Goal: Task Accomplishment & Management: Complete application form

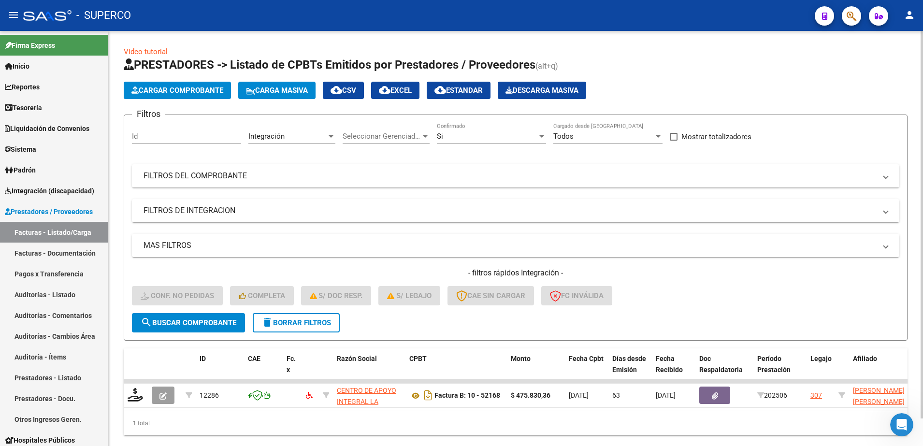
scroll to position [29, 0]
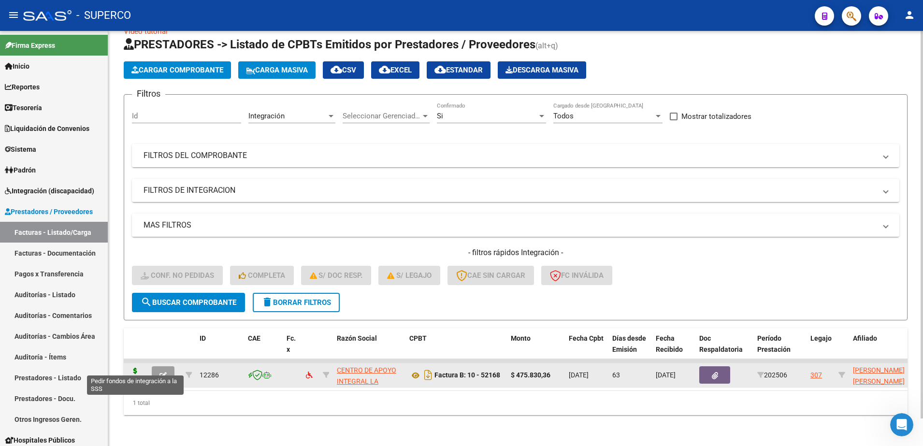
click at [138, 368] on icon at bounding box center [135, 375] width 15 height 14
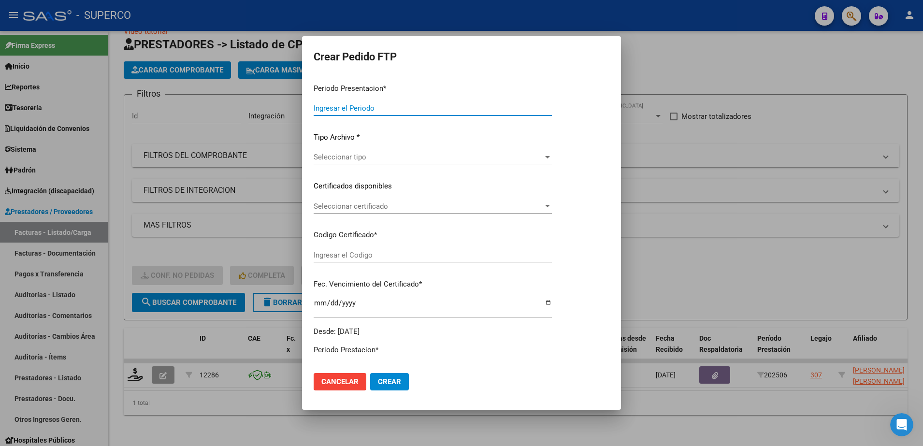
type input "202508"
type input "202506"
type input "$ 475.830,36"
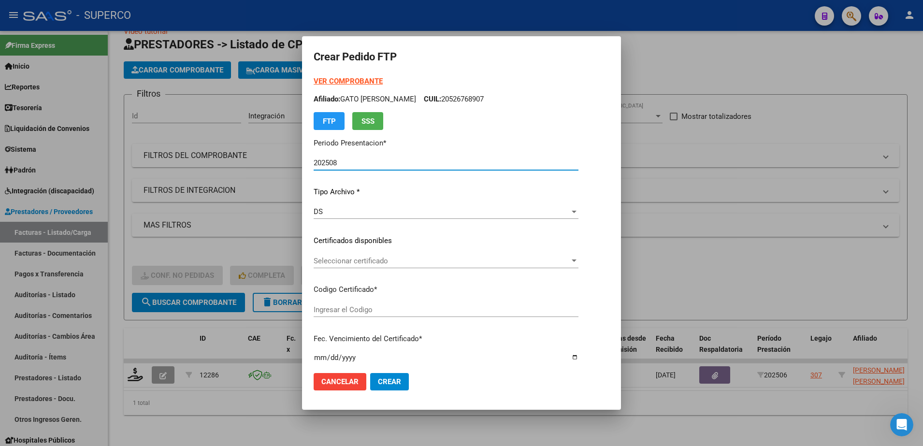
type input "ARG020005758847820231227 20281227BUE316"
type input "[DATE]"
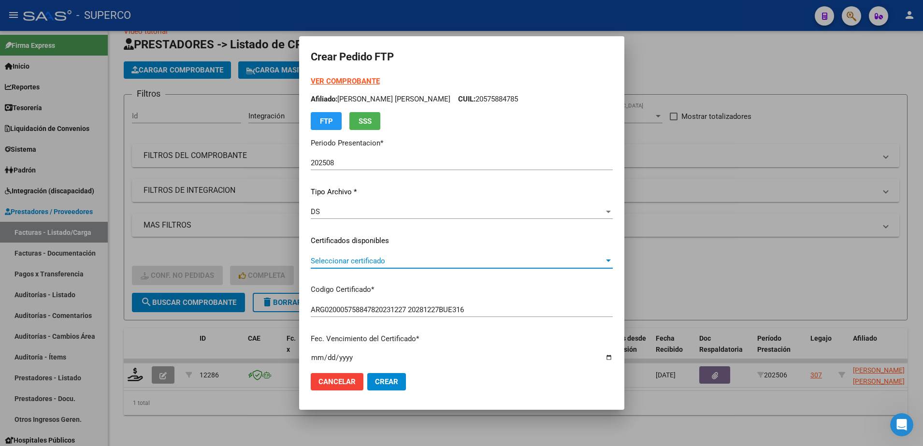
click at [513, 259] on span "Seleccionar certificado" at bounding box center [457, 261] width 293 height 9
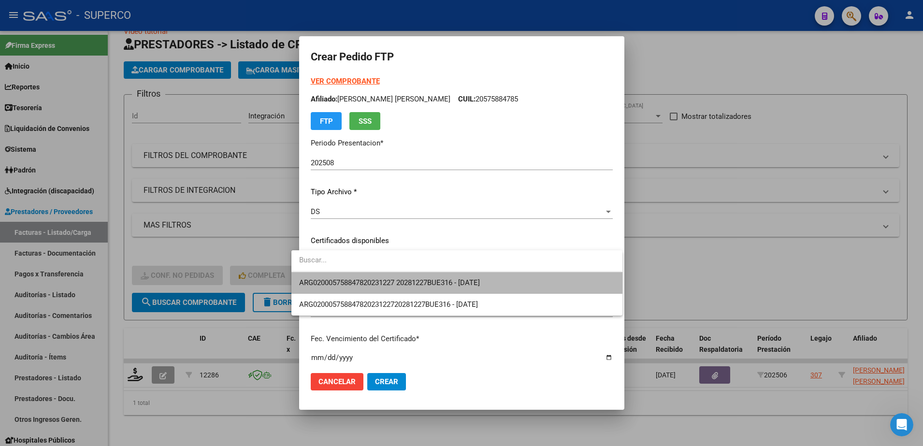
click at [502, 279] on span "ARG020005758847820231227 20281227BUE316 - [DATE]" at bounding box center [456, 283] width 315 height 22
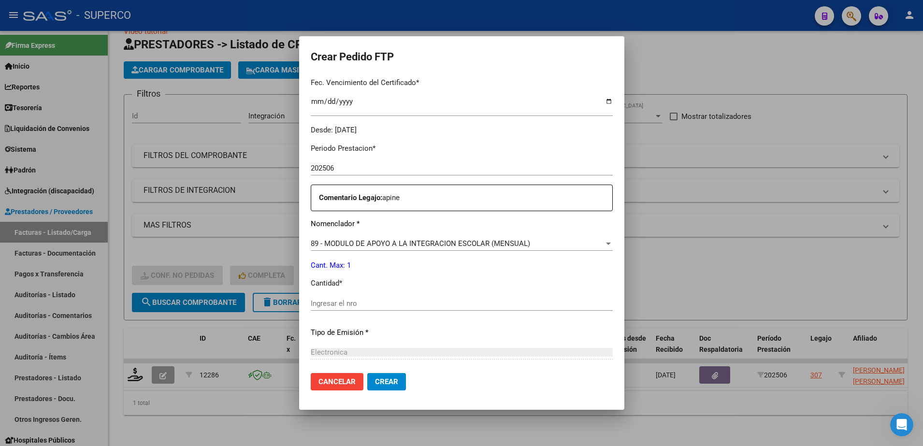
scroll to position [302, 0]
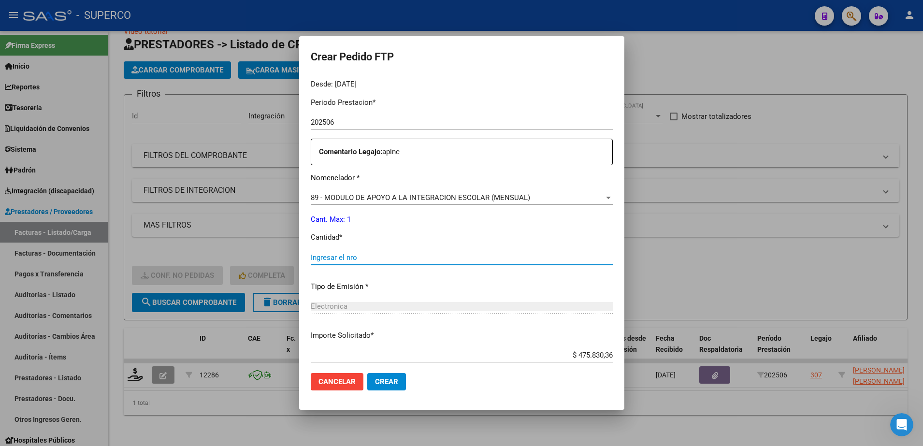
click at [509, 258] on input "Ingresar el nro" at bounding box center [462, 257] width 302 height 9
type input "1"
click at [378, 386] on button "Crear" at bounding box center [386, 381] width 39 height 17
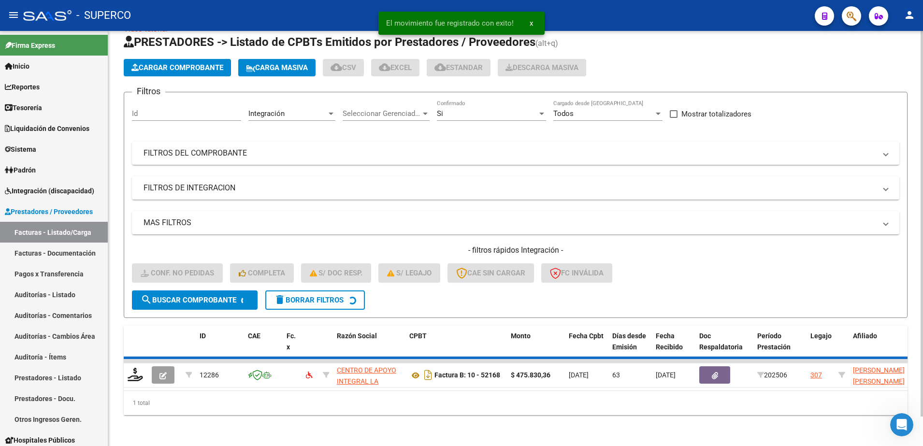
scroll to position [13, 0]
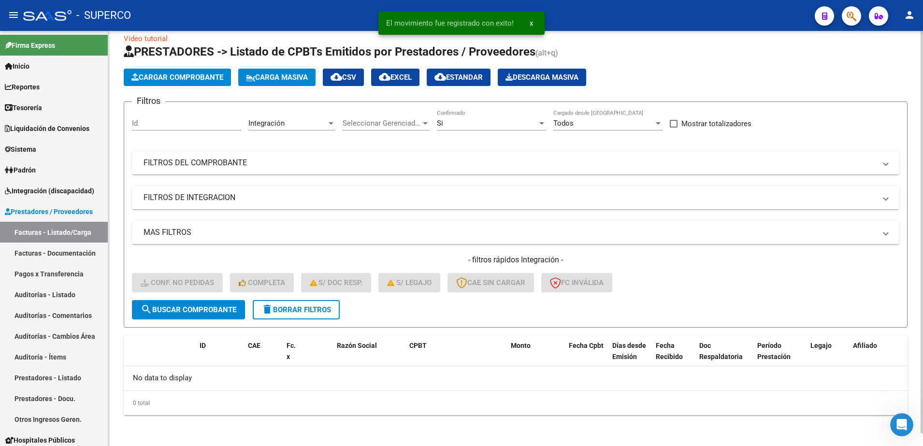
click at [282, 312] on span "delete Borrar Filtros" at bounding box center [297, 310] width 70 height 9
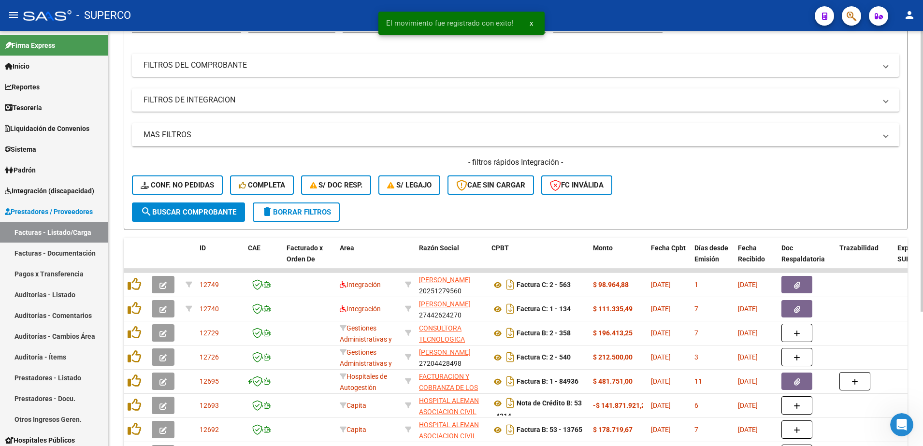
scroll to position [199, 0]
